Goal: Information Seeking & Learning: Learn about a topic

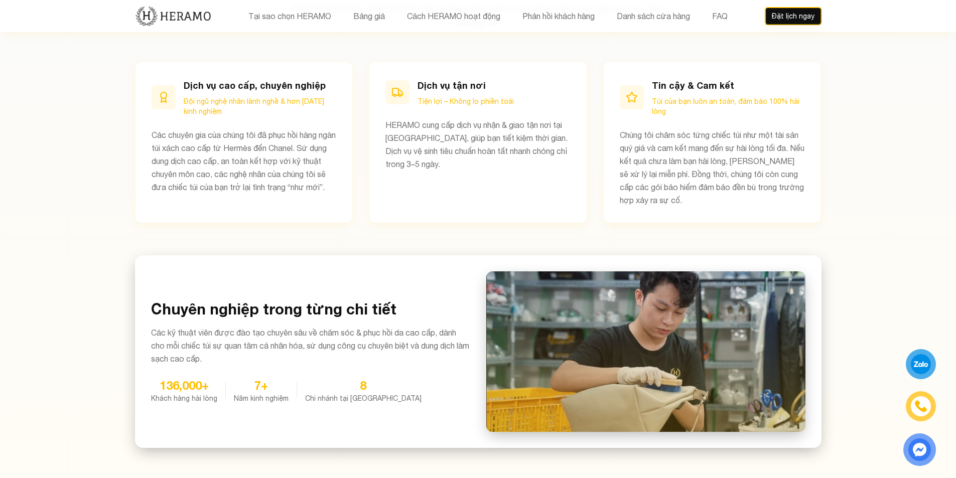
scroll to position [552, 0]
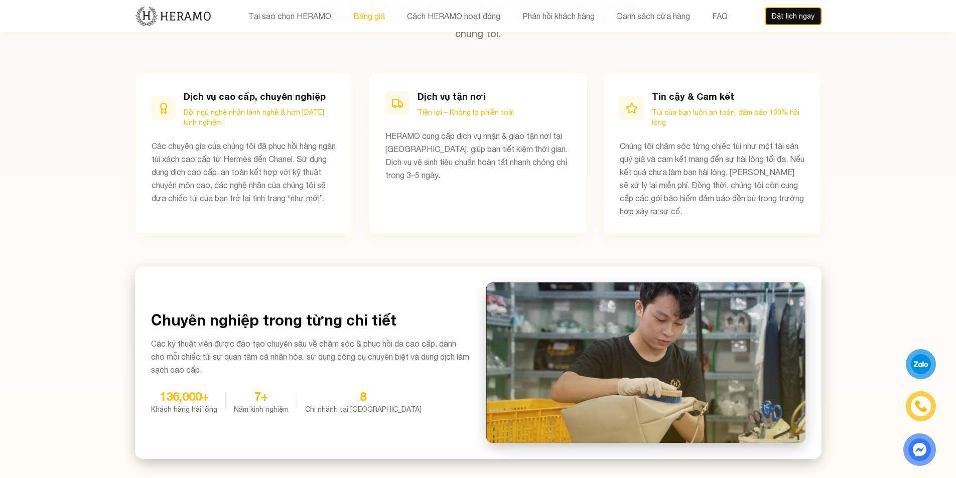
drag, startPoint x: 350, startPoint y: 15, endPoint x: 355, endPoint y: 15, distance: 5.5
click at [351, 15] on button "Bảng giá" at bounding box center [369, 16] width 38 height 13
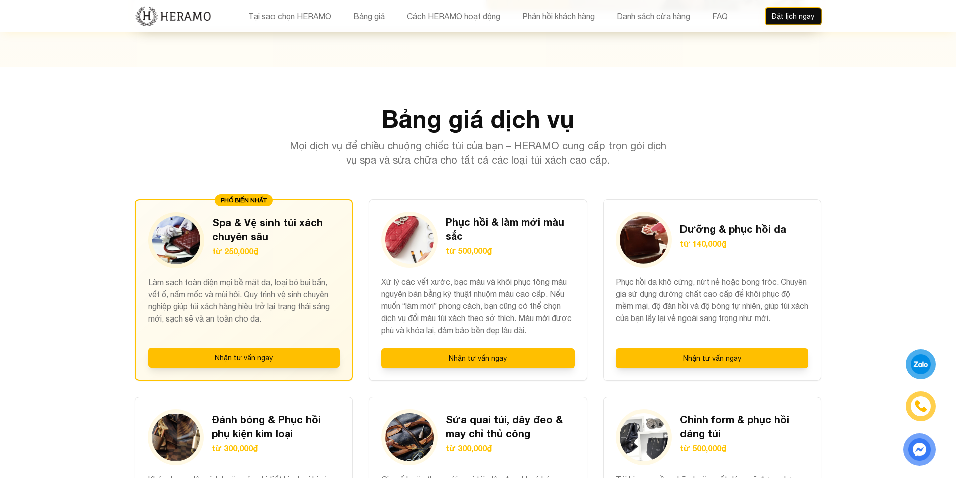
scroll to position [854, 0]
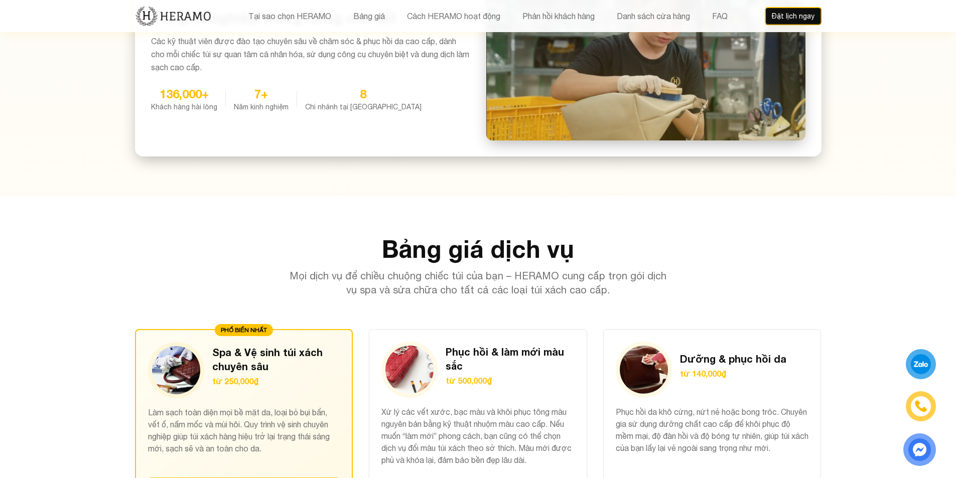
click at [175, 21] on img at bounding box center [173, 16] width 77 height 21
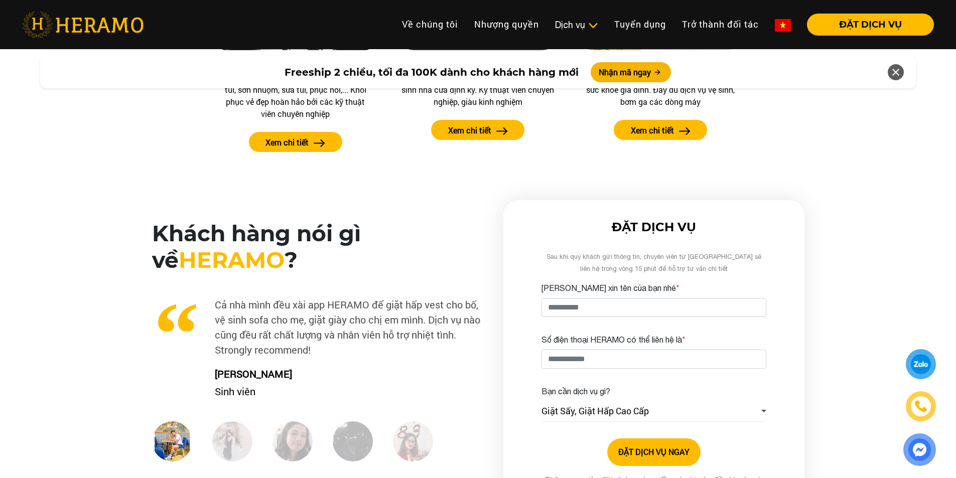
scroll to position [1354, 0]
